Goal: Task Accomplishment & Management: Manage account settings

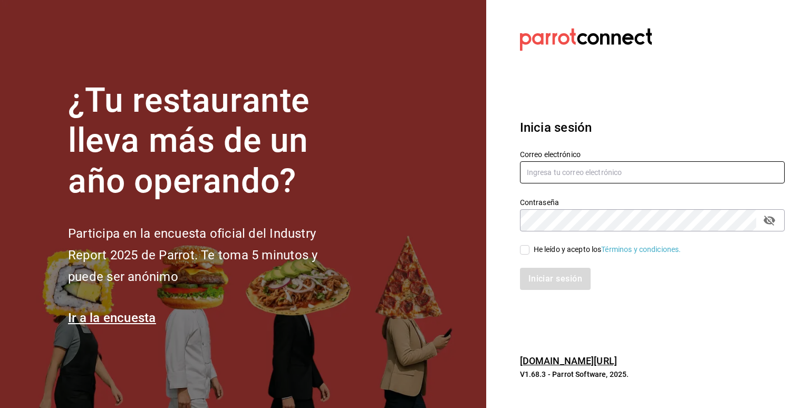
type input "[EMAIL_ADDRESS][DOMAIN_NAME]"
click at [523, 247] on input "He leído y acepto los Términos y condiciones." at bounding box center [524, 249] width 9 height 9
checkbox input "true"
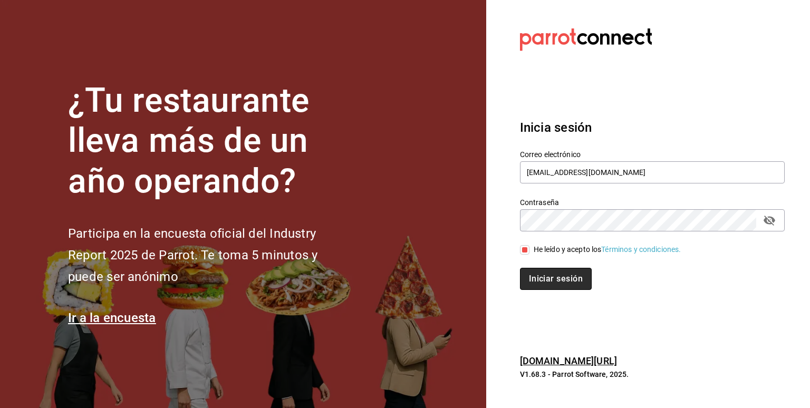
click at [539, 274] on button "Iniciar sesión" at bounding box center [556, 279] width 72 height 22
